Goal: Task Accomplishment & Management: Manage account settings

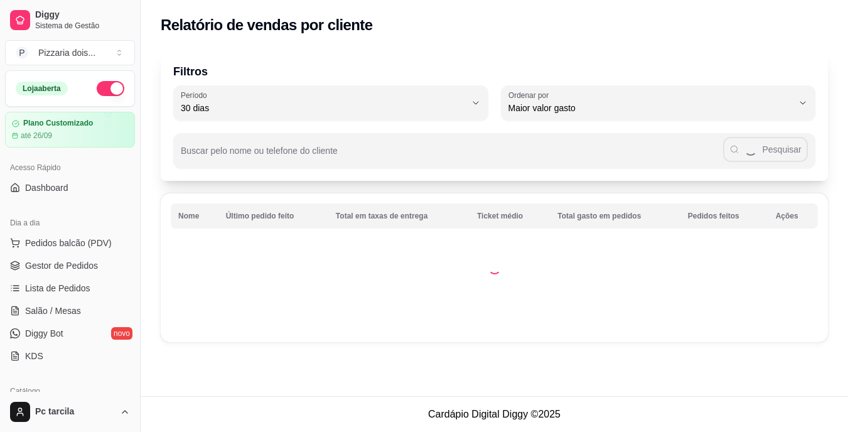
select select "ALL"
select select "0"
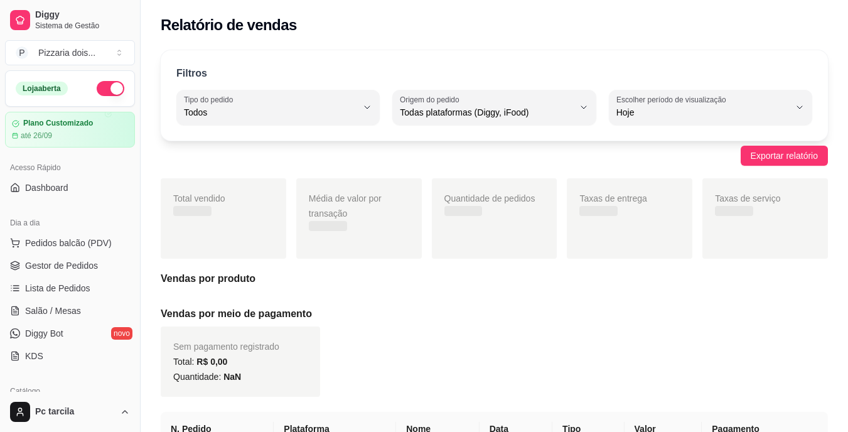
scroll to position [377, 0]
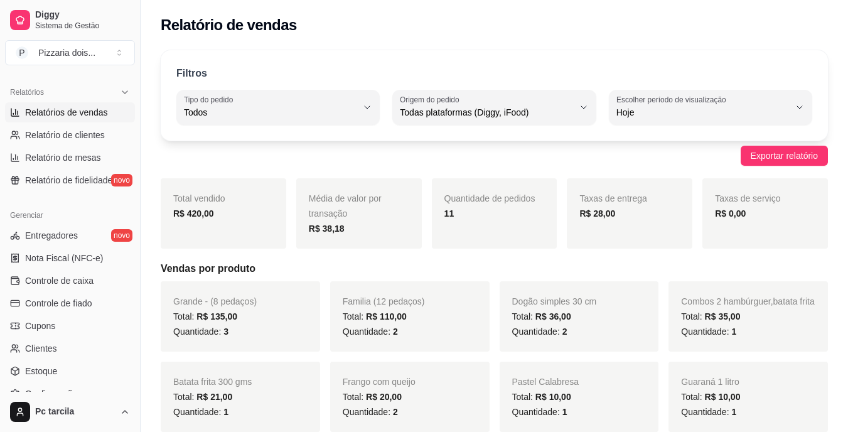
click at [77, 111] on span "Relatórios de vendas" at bounding box center [66, 112] width 83 height 13
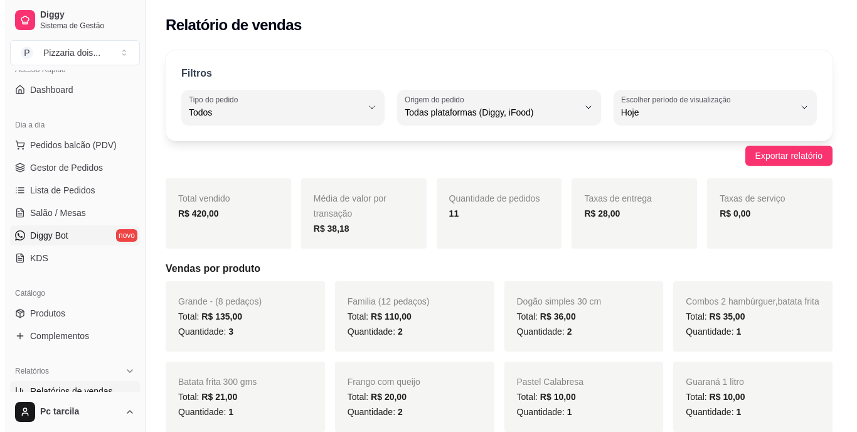
scroll to position [0, 0]
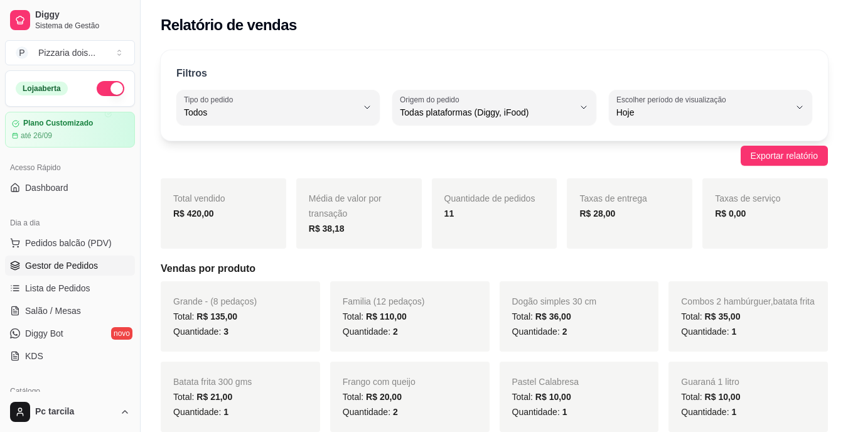
click at [93, 260] on span "Gestor de Pedidos" at bounding box center [61, 265] width 73 height 13
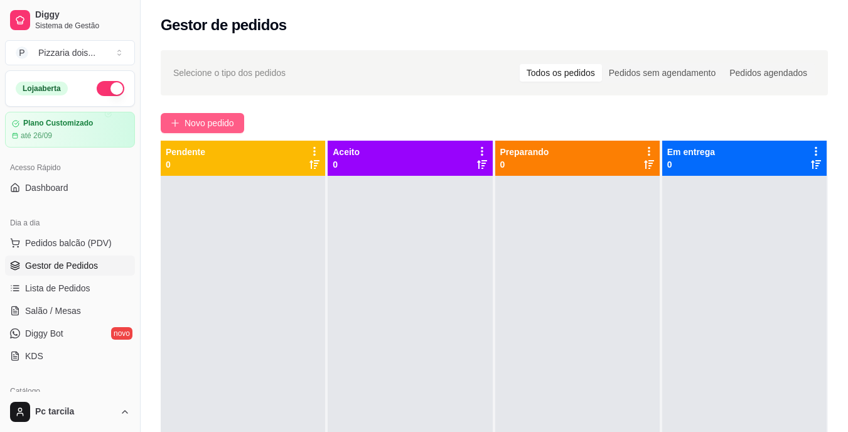
click at [212, 124] on span "Novo pedido" at bounding box center [209, 123] width 50 height 14
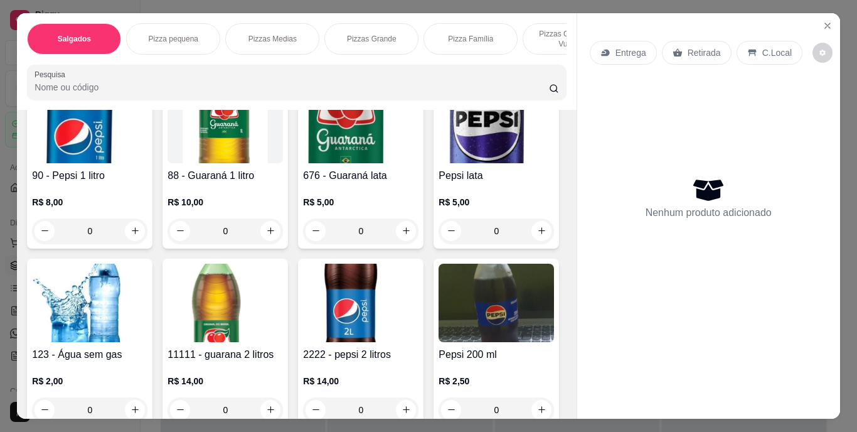
scroll to position [1318, 0]
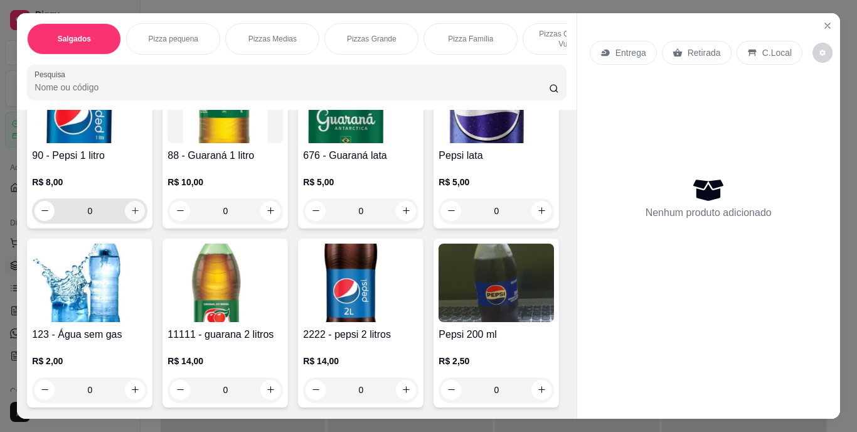
click at [131, 213] on icon "increase-product-quantity" at bounding box center [135, 210] width 9 height 9
type input "1"
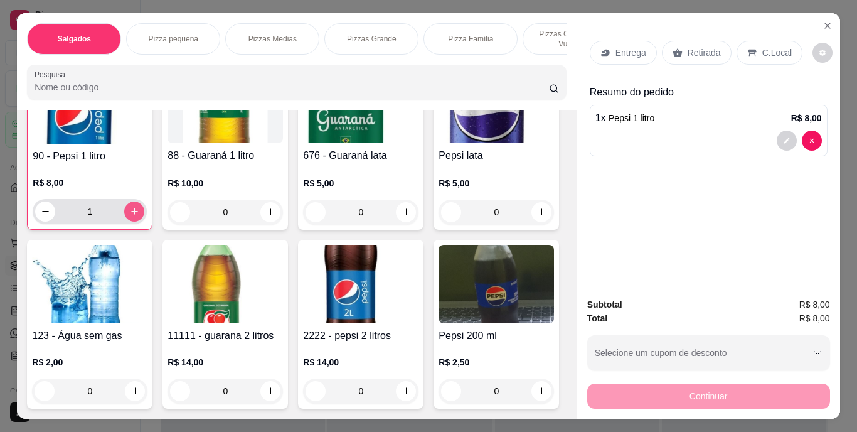
scroll to position [1318, 0]
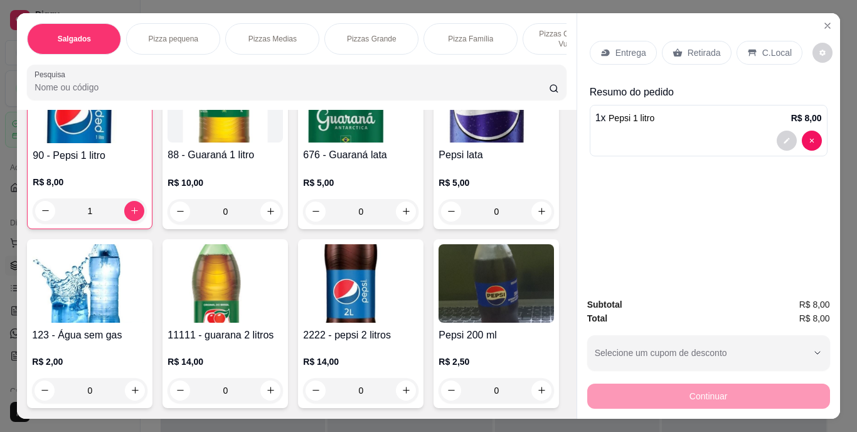
click at [695, 51] on p "Retirada" at bounding box center [704, 52] width 33 height 13
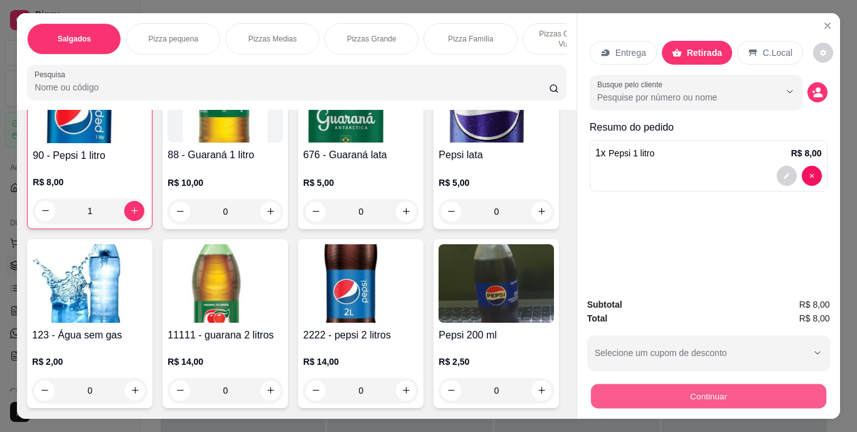
click at [626, 391] on button "Continuar" at bounding box center [707, 396] width 235 height 24
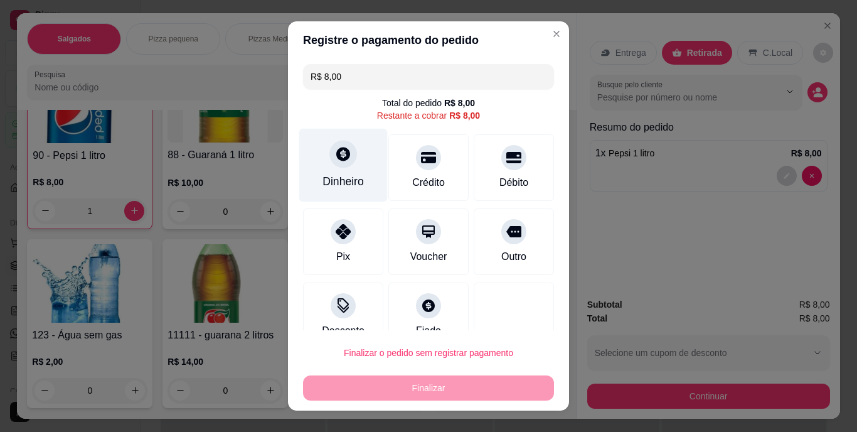
click at [345, 165] on div "Dinheiro" at bounding box center [343, 165] width 88 height 73
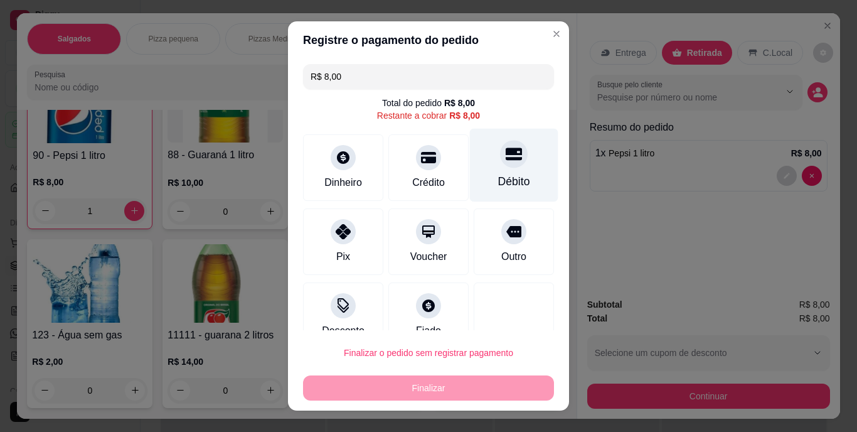
click at [504, 160] on div at bounding box center [514, 155] width 28 height 28
type input "R$ 0,00"
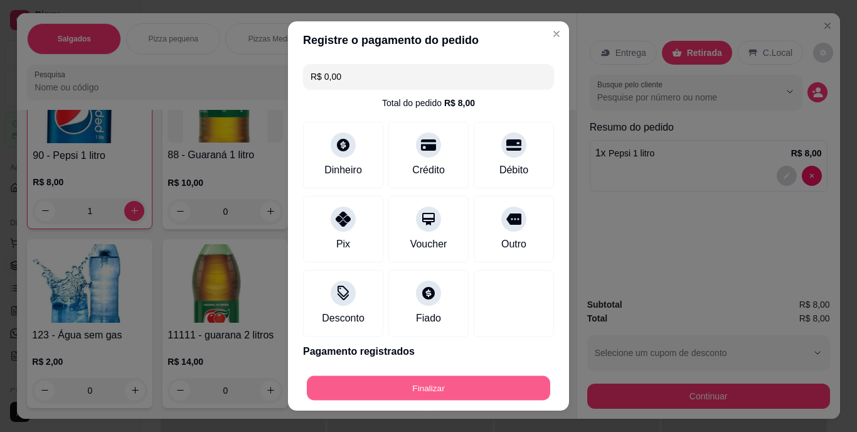
click at [455, 379] on button "Finalizar" at bounding box center [428, 387] width 243 height 24
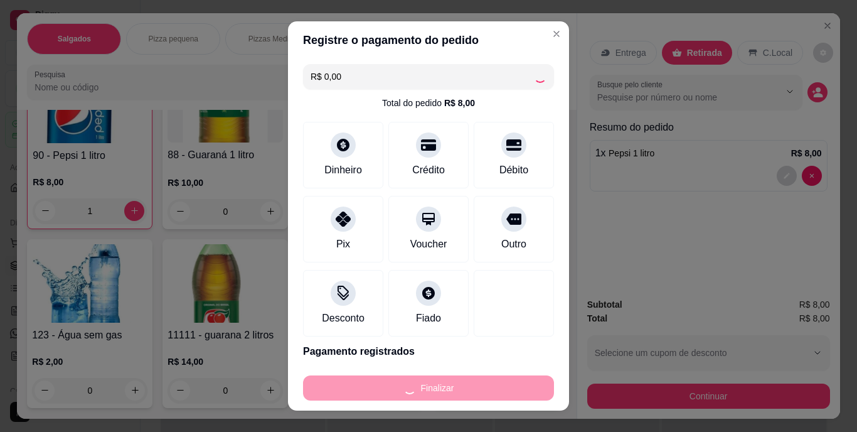
type input "0"
type input "-R$ 8,00"
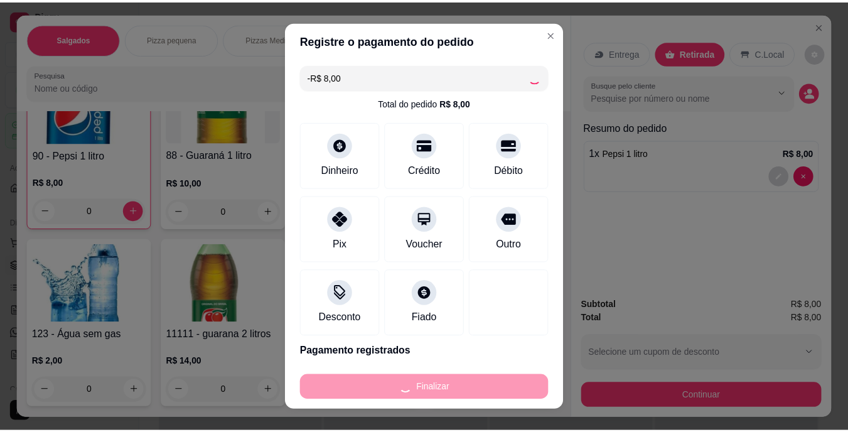
scroll to position [1318, 0]
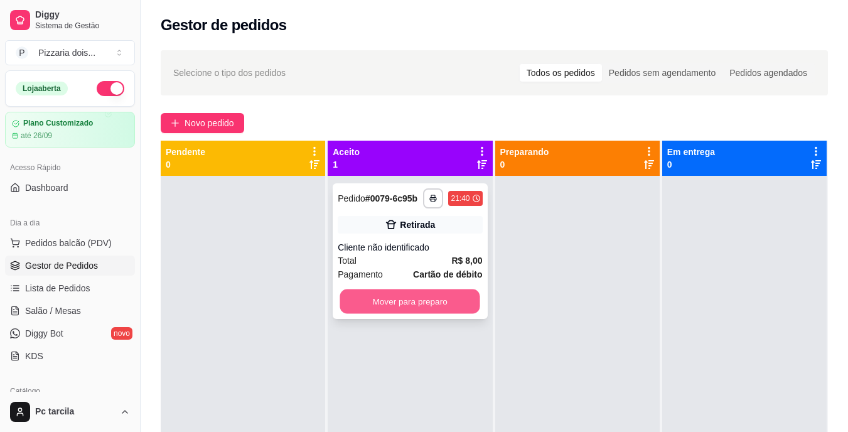
click at [408, 303] on button "Mover para preparo" at bounding box center [410, 301] width 140 height 24
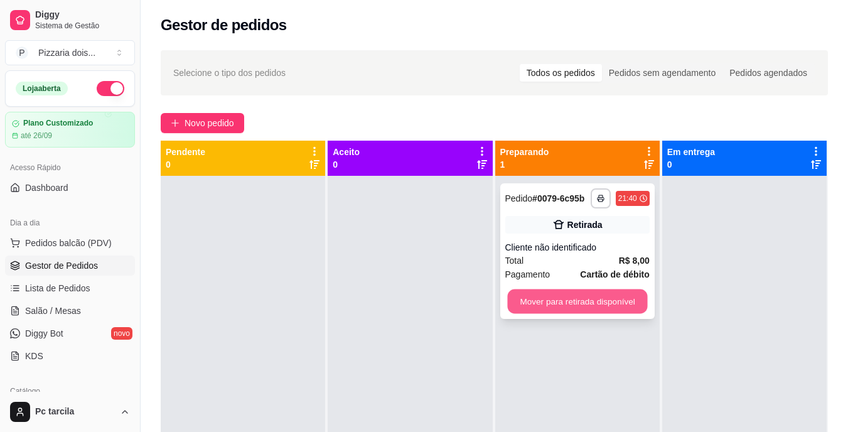
click at [573, 303] on button "Mover para retirada disponível" at bounding box center [577, 301] width 140 height 24
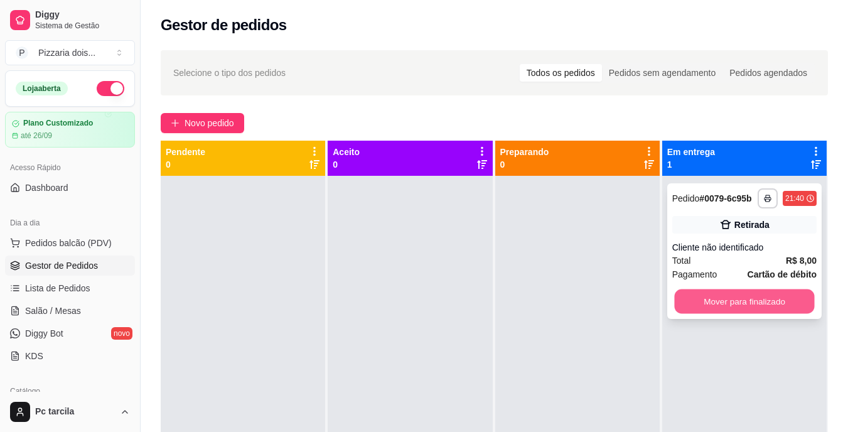
click at [722, 296] on button "Mover para finalizado" at bounding box center [744, 301] width 140 height 24
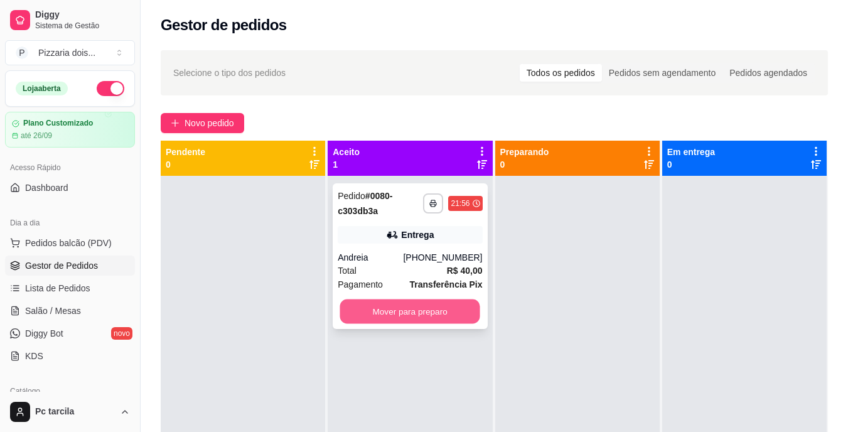
click at [380, 302] on button "Mover para preparo" at bounding box center [410, 311] width 140 height 24
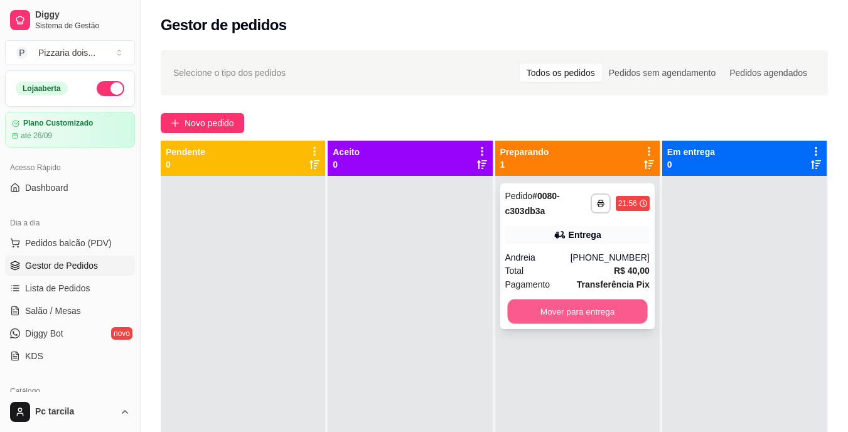
click at [612, 305] on button "Mover para entrega" at bounding box center [577, 311] width 140 height 24
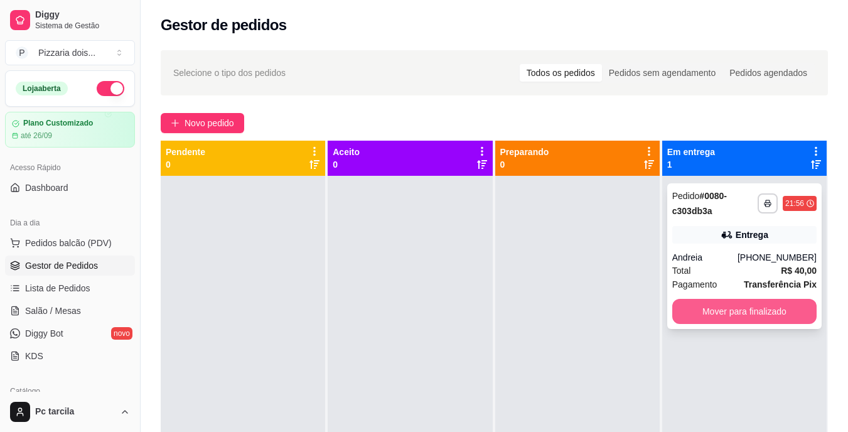
click at [728, 304] on button "Mover para finalizado" at bounding box center [744, 311] width 144 height 25
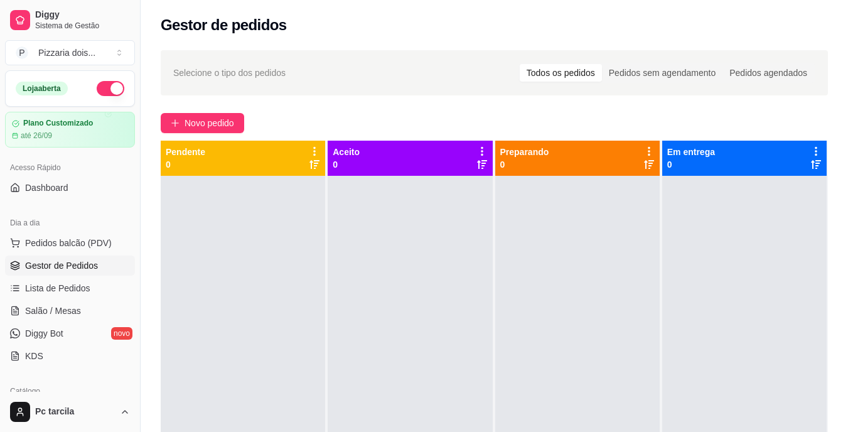
scroll to position [251, 0]
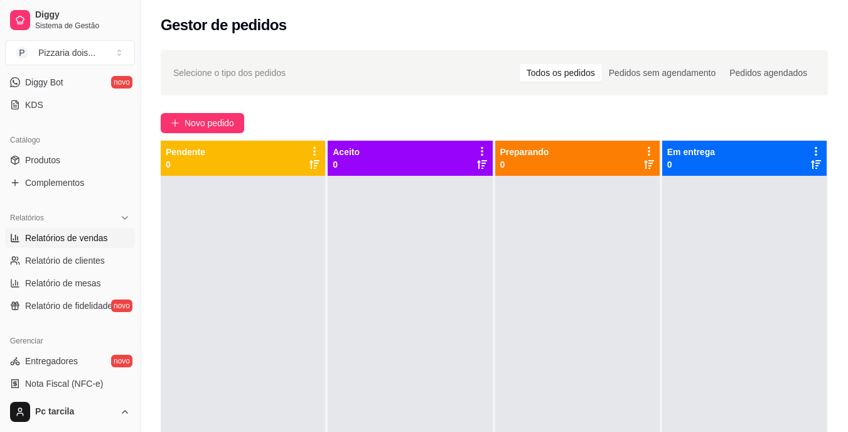
click at [66, 239] on span "Relatórios de vendas" at bounding box center [66, 238] width 83 height 13
select select "ALL"
select select "0"
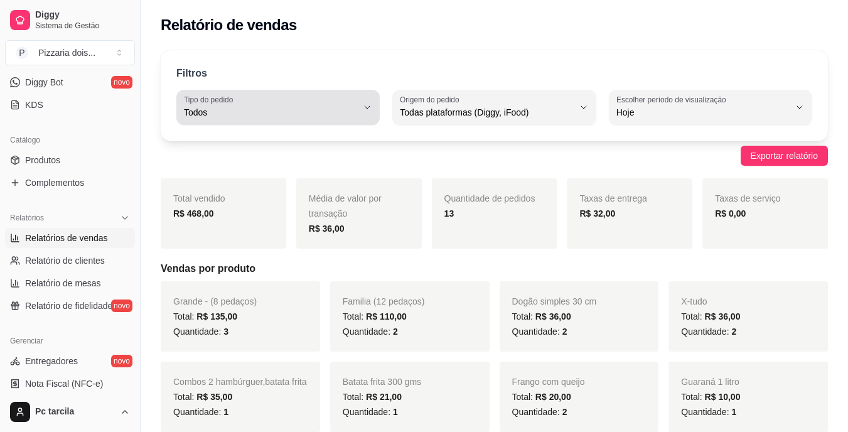
click at [272, 105] on div "Todos" at bounding box center [270, 107] width 173 height 25
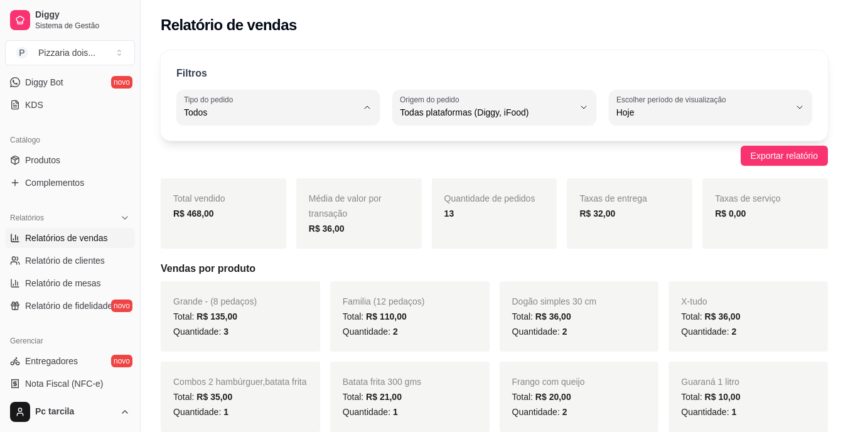
click at [241, 163] on span "Entrega" at bounding box center [272, 163] width 164 height 12
type input "DELIVERY"
select select "DELIVERY"
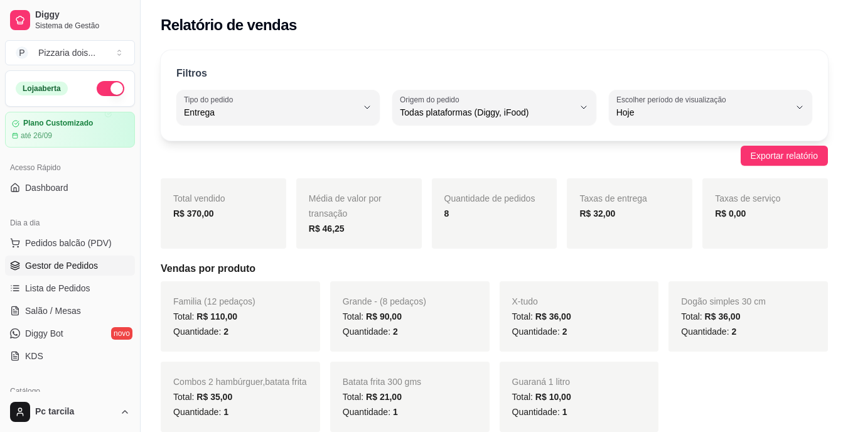
click at [62, 268] on span "Gestor de Pedidos" at bounding box center [61, 265] width 73 height 13
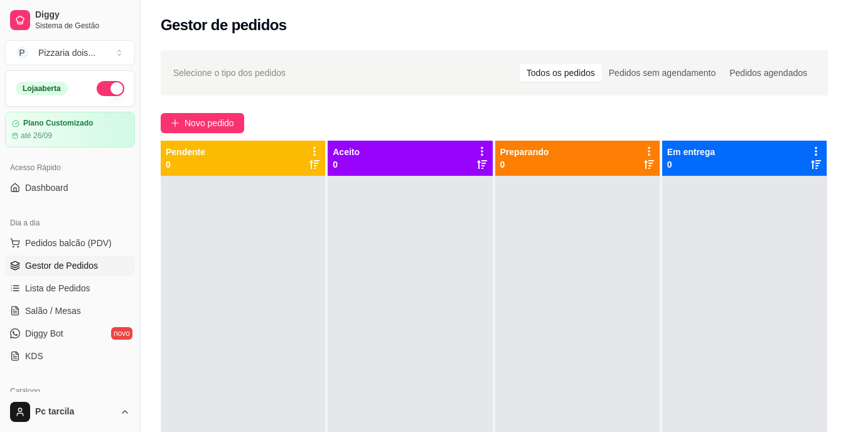
click at [276, 249] on div at bounding box center [243, 392] width 164 height 432
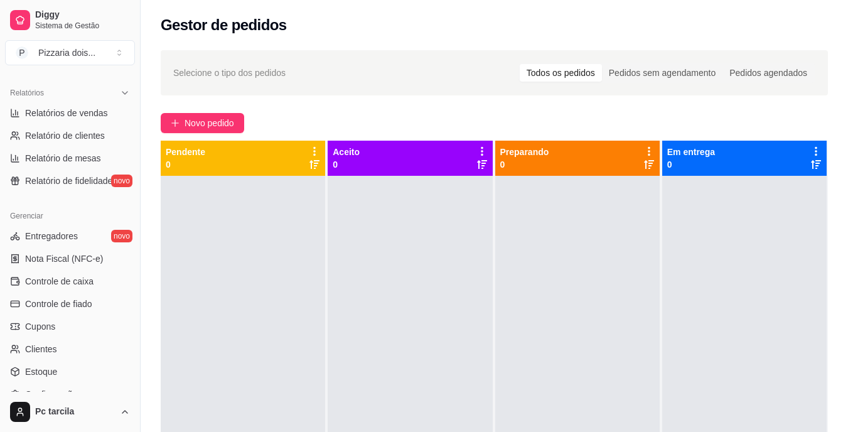
scroll to position [377, 0]
click at [56, 278] on span "Controle de caixa" at bounding box center [59, 280] width 68 height 13
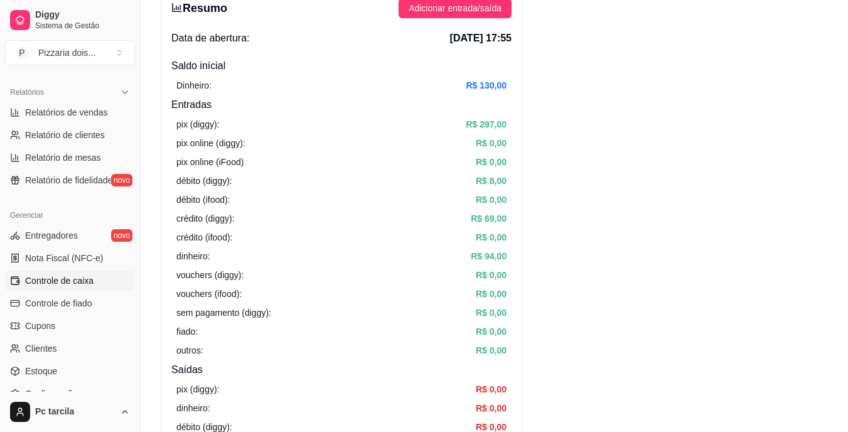
scroll to position [63, 0]
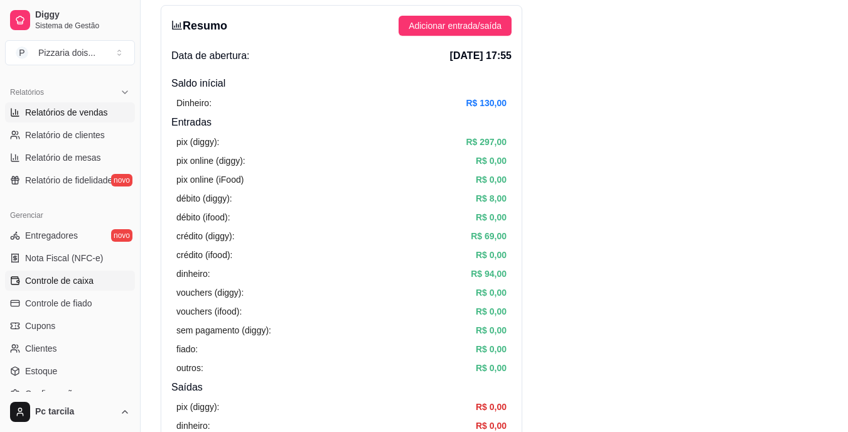
click at [100, 114] on span "Relatórios de vendas" at bounding box center [66, 112] width 83 height 13
select select "ALL"
select select "0"
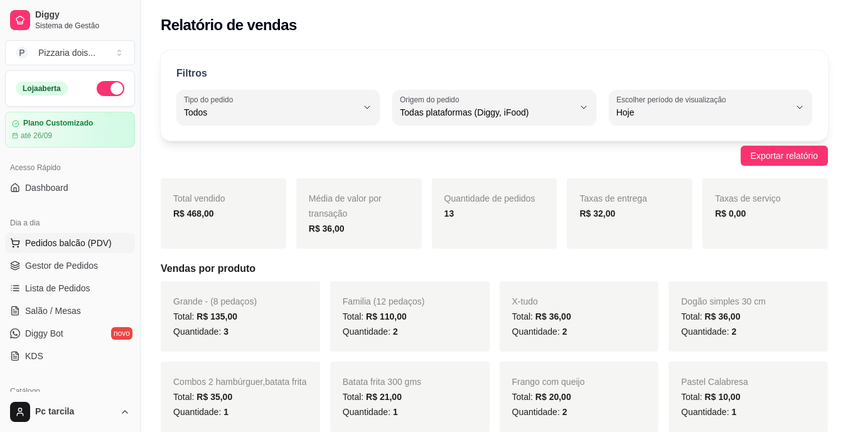
click at [102, 246] on span "Pedidos balcão (PDV)" at bounding box center [68, 243] width 87 height 13
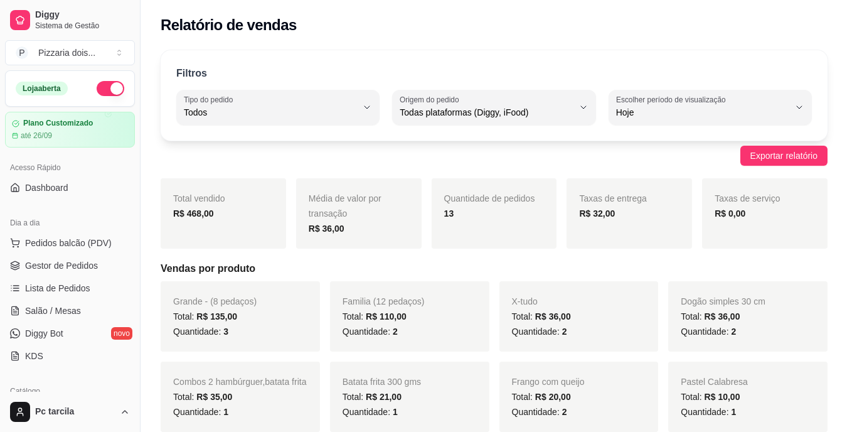
click at [100, 258] on div at bounding box center [89, 235] width 115 height 78
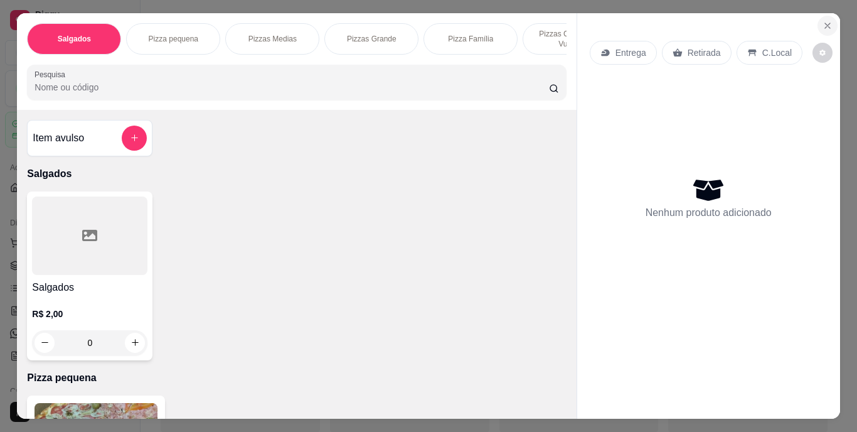
click icon "Close"
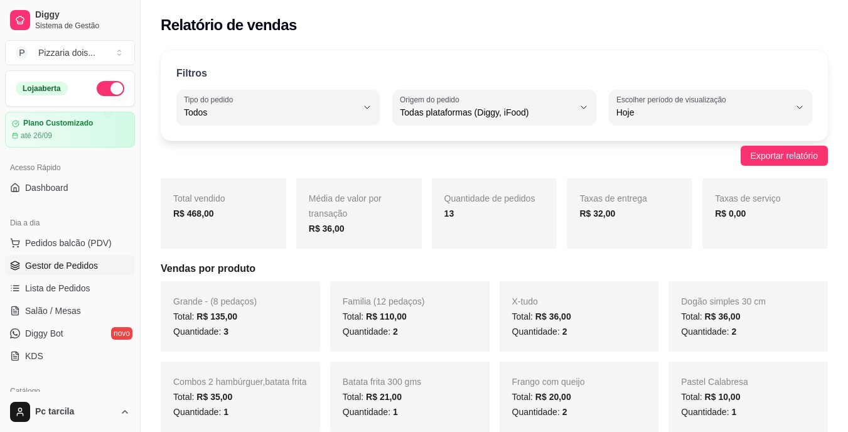
click span "Gestor de Pedidos"
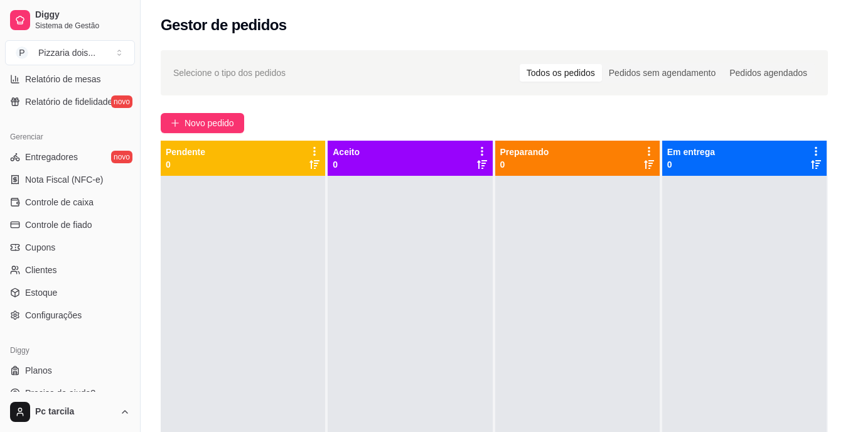
scroll to position [471, 0]
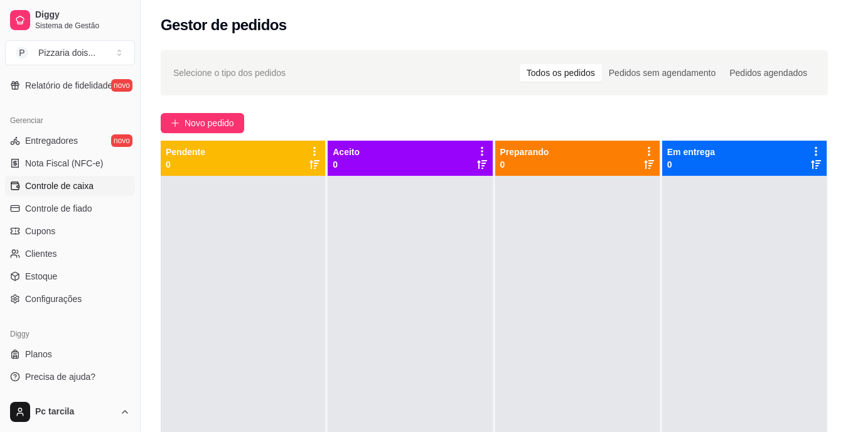
click span "Controle de caixa"
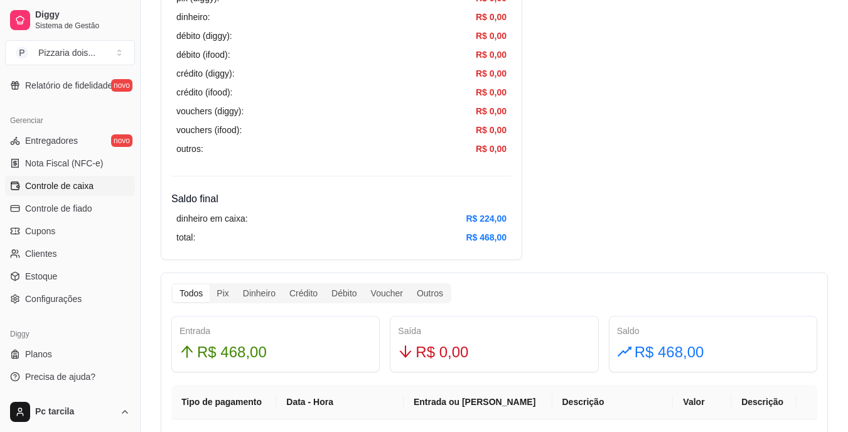
scroll to position [565, 0]
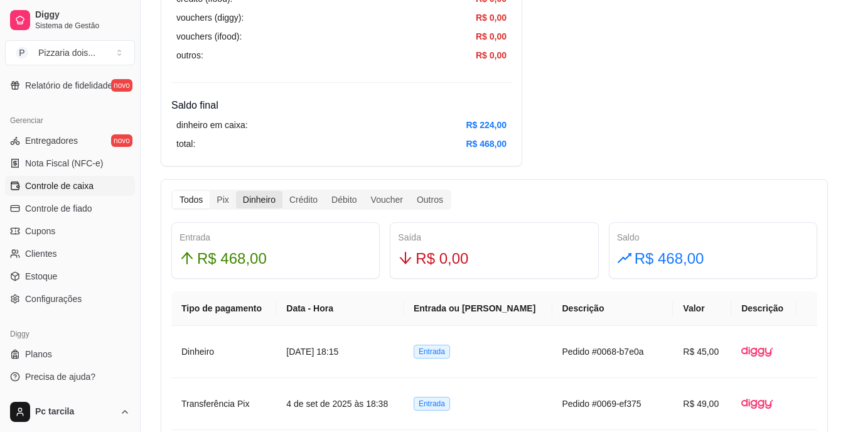
click div "Dinheiro"
click input "Dinheiro"
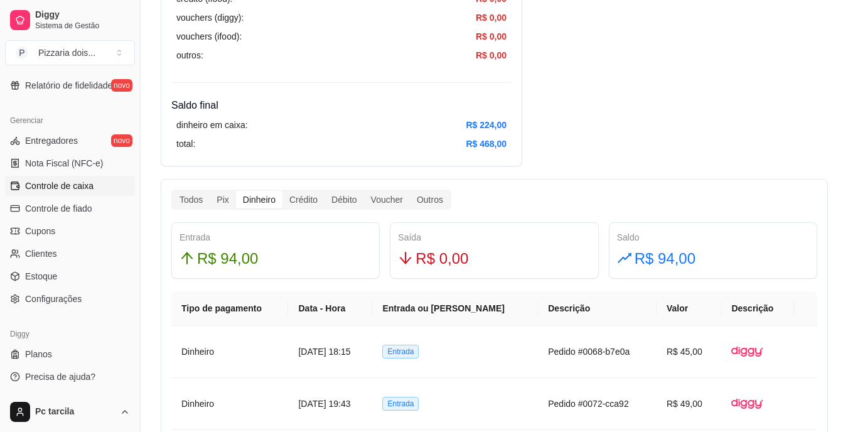
click article "R$ 224,00"
click div "Resumo Adicionar entrada/saída Data de abertura: [DATE] 17:55 Saldo inícial Din…"
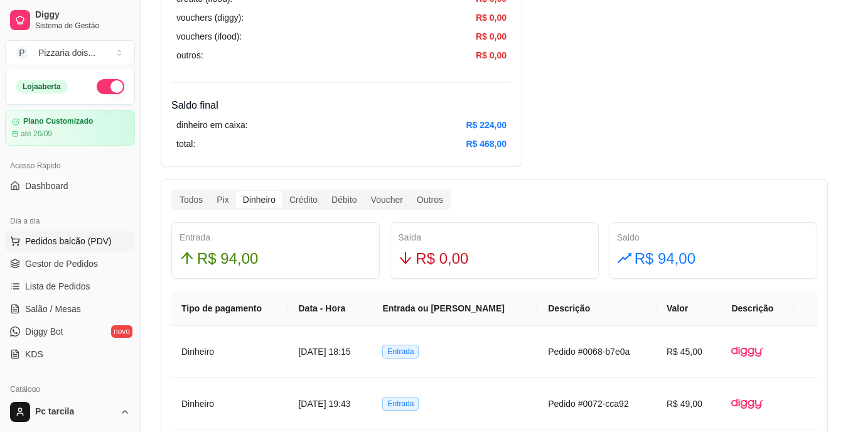
scroll to position [0, 0]
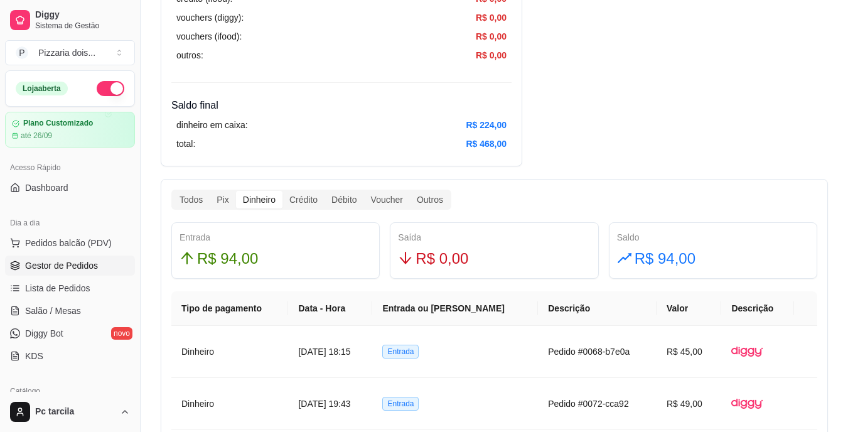
click span "Gestor de Pedidos"
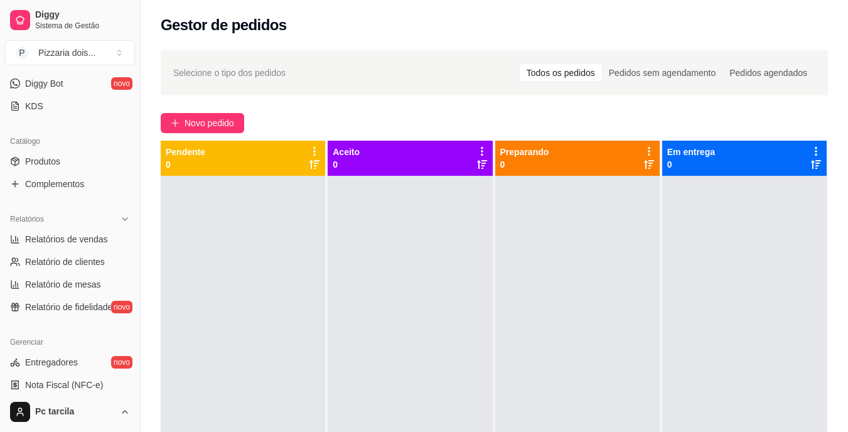
scroll to position [251, 0]
click span "Relatórios de vendas"
select select "ALL"
select select "0"
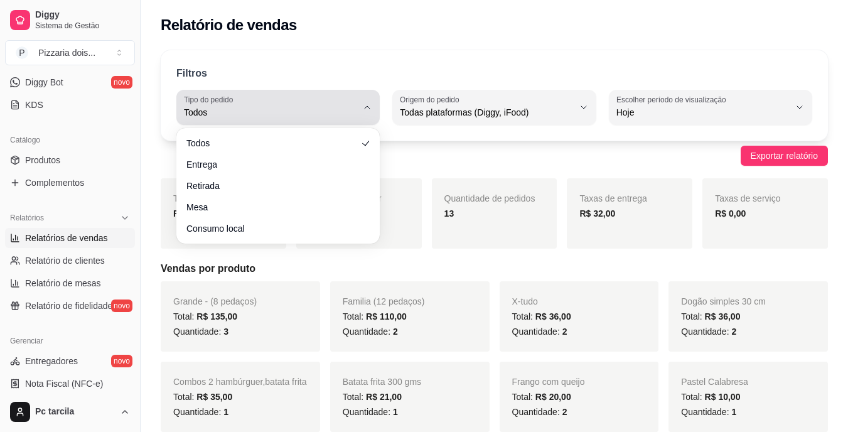
click icon "button"
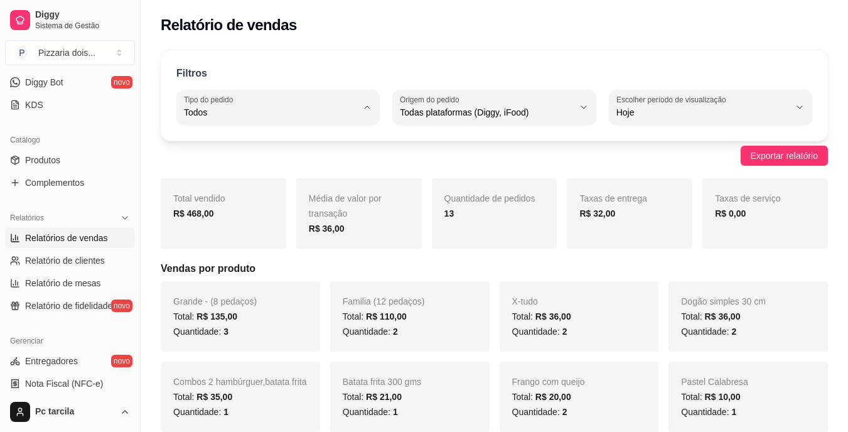
click li "Entrega"
type input "DELIVERY"
select select "DELIVERY"
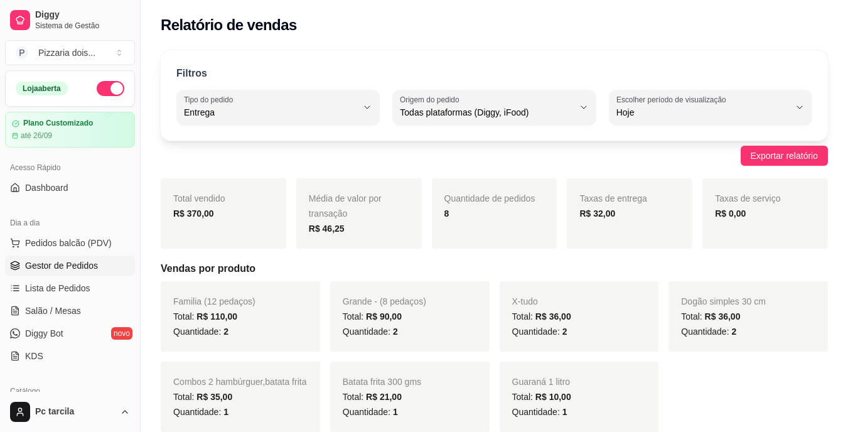
click span "Gestor de Pedidos"
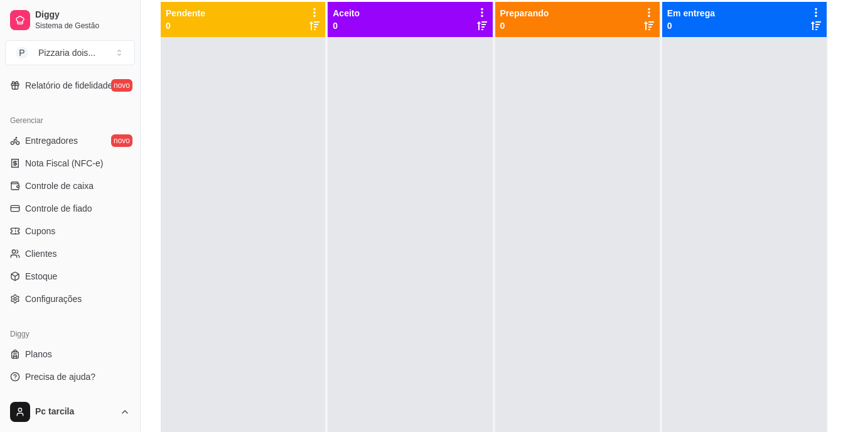
scroll to position [191, 0]
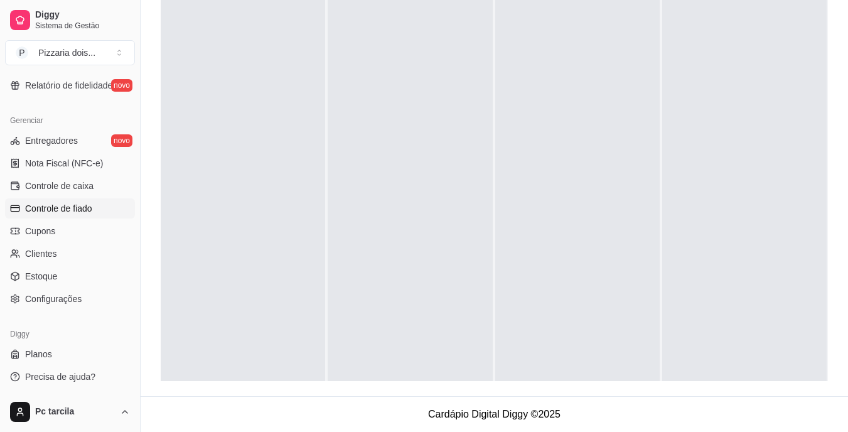
click span "Controle de fiado"
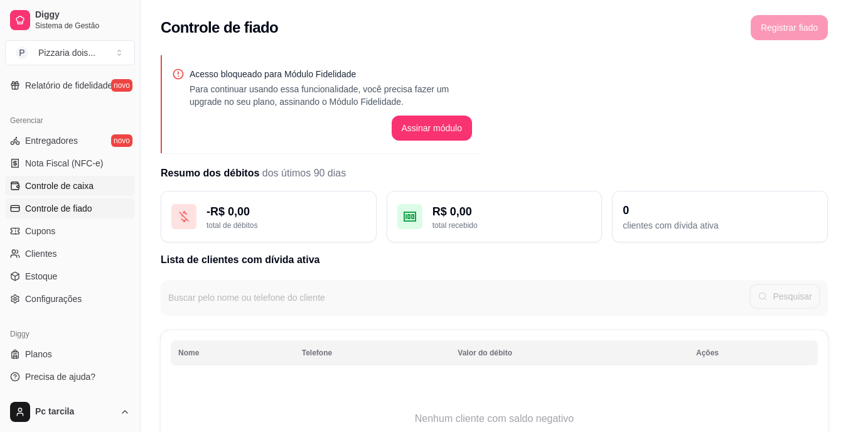
click link "Controle de caixa"
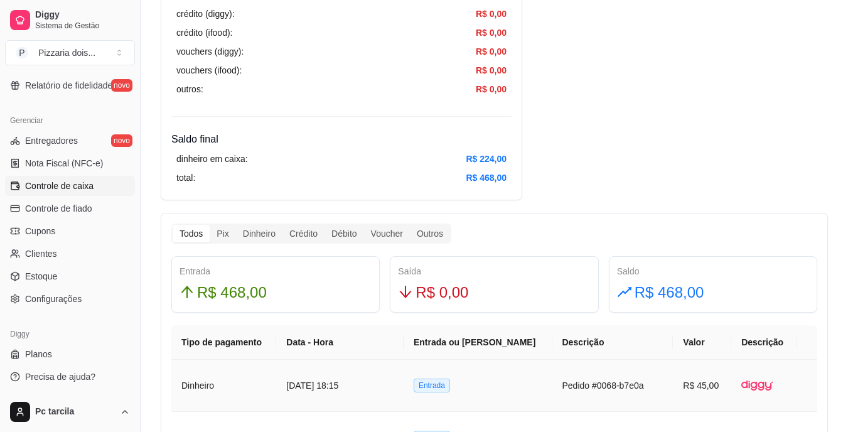
scroll to position [565, 0]
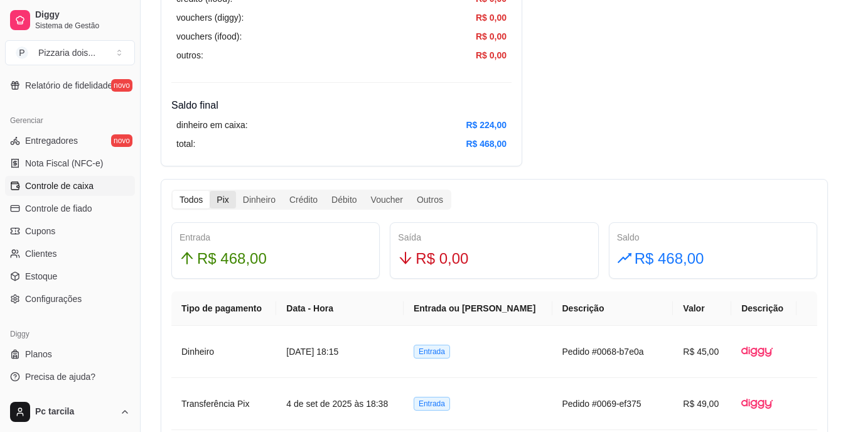
click div "Pix"
click input "Pix"
click div "Pix"
click input "Pix"
click div "Crédito"
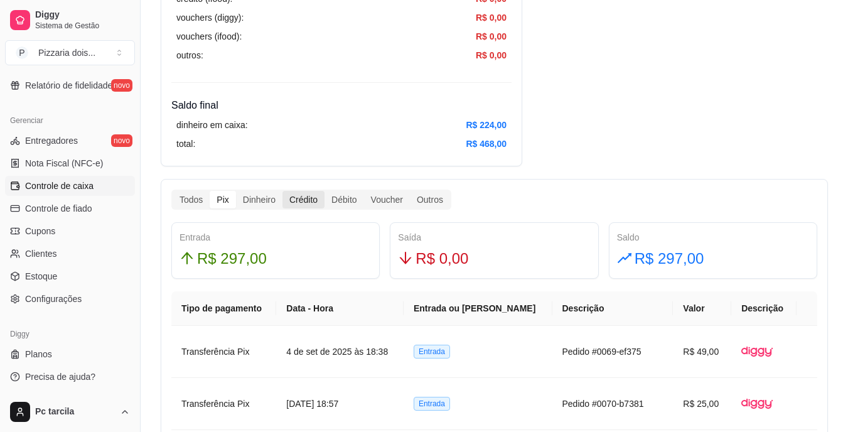
click input "Crédito"
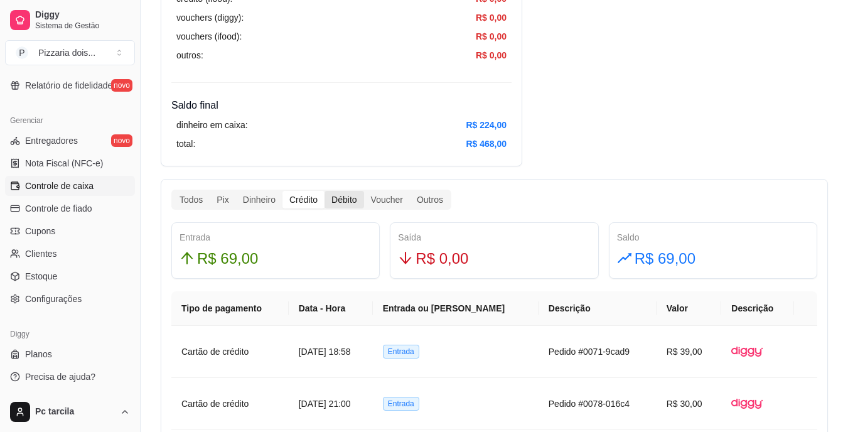
click div "Débito"
click input "Débito"
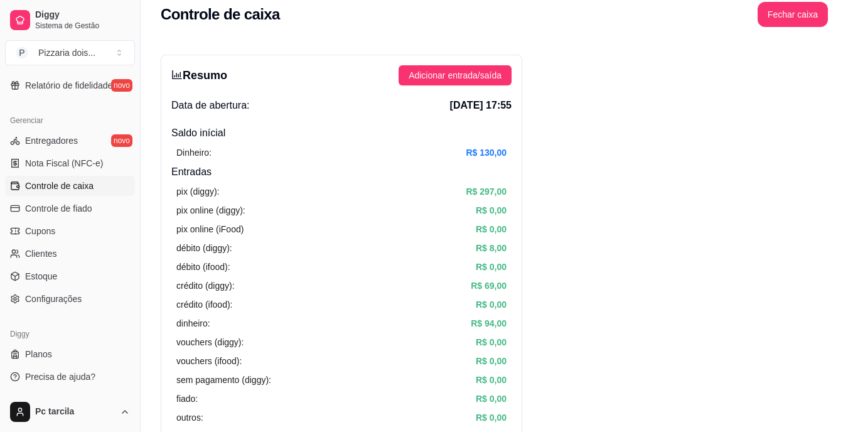
scroll to position [0, 0]
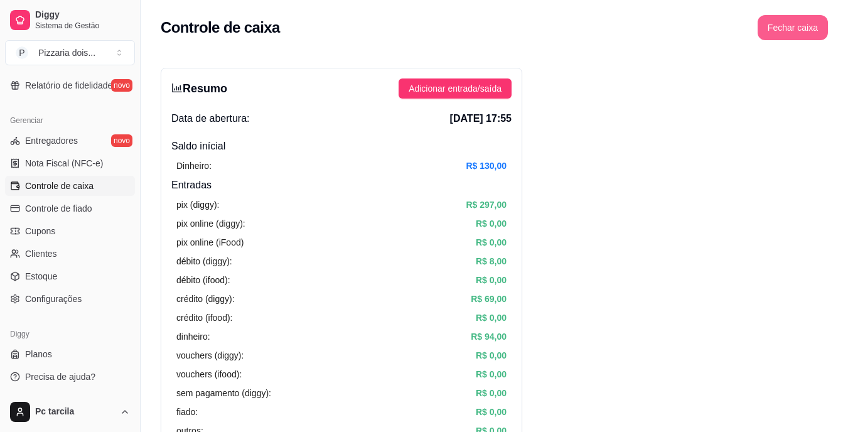
click button "Fechar caixa"
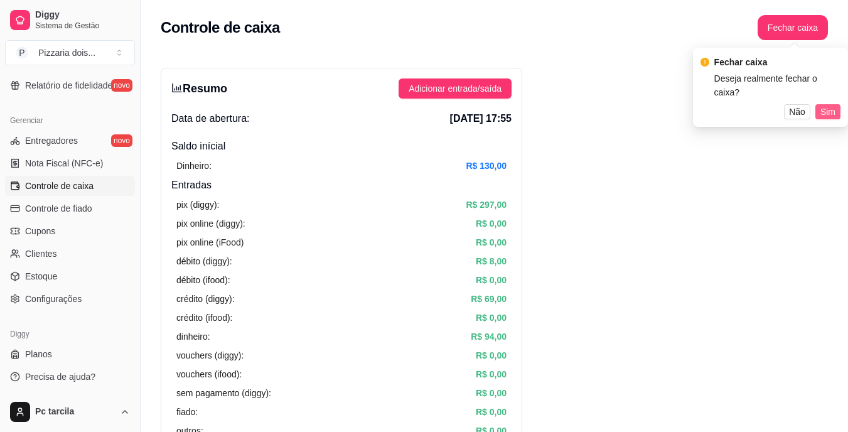
click span "Sim"
